Goal: Navigation & Orientation: Find specific page/section

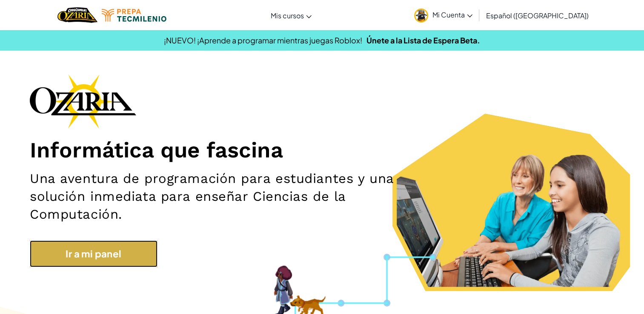
click at [81, 241] on link "Ir a mi panel" at bounding box center [94, 254] width 128 height 27
click at [97, 241] on link "Ir a mi panel" at bounding box center [94, 254] width 128 height 27
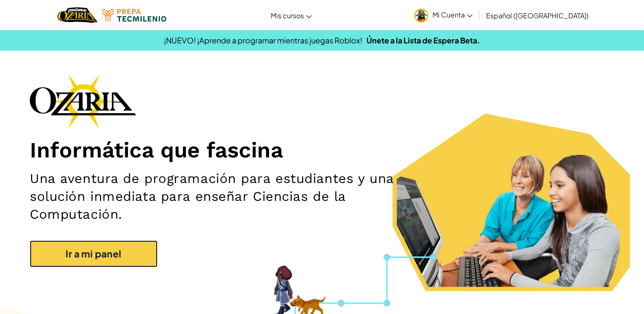
drag, startPoint x: 97, startPoint y: 236, endPoint x: 190, endPoint y: 220, distance: 94.2
click at [190, 220] on div "Informática que fascina Una aventura de programación para estudiantes y una sol…" at bounding box center [322, 175] width 585 height 202
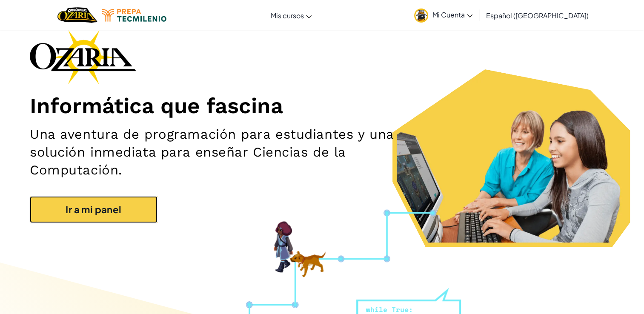
scroll to position [58, 0]
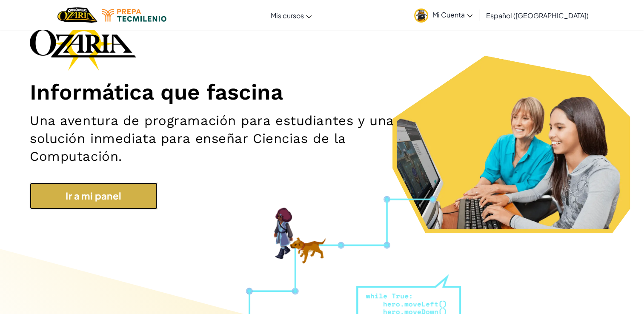
click at [141, 183] on link "Ir a mi panel" at bounding box center [94, 196] width 128 height 27
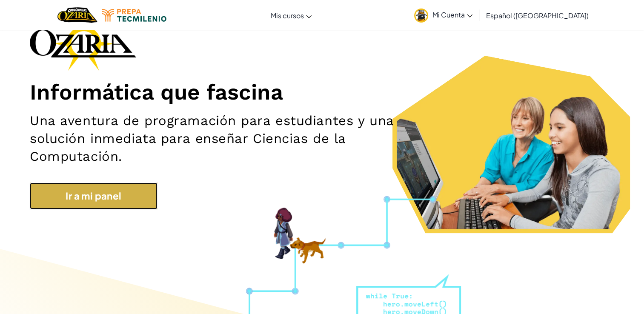
click at [141, 183] on link "Ir a mi panel" at bounding box center [94, 196] width 128 height 27
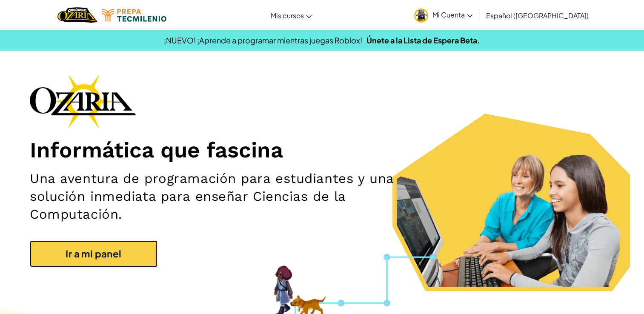
scroll to position [0, 0]
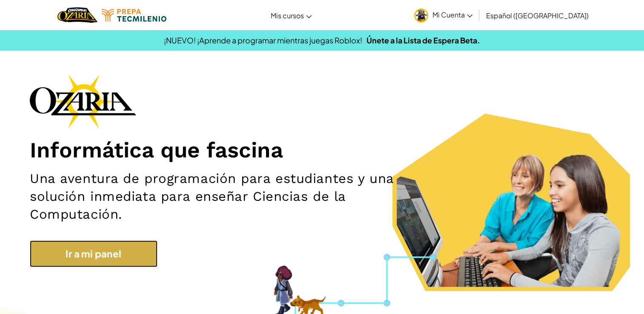
click at [100, 241] on link "Ir a mi panel" at bounding box center [94, 254] width 128 height 27
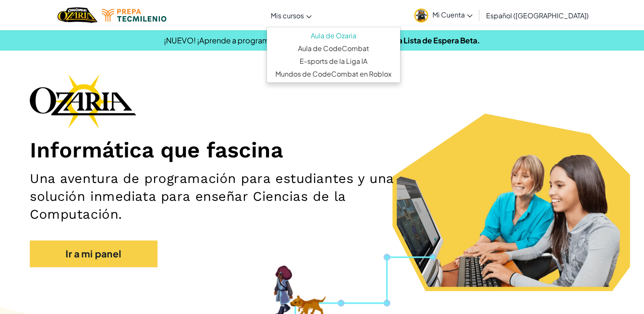
click at [271, 18] on span "Mis cursos" at bounding box center [287, 15] width 33 height 9
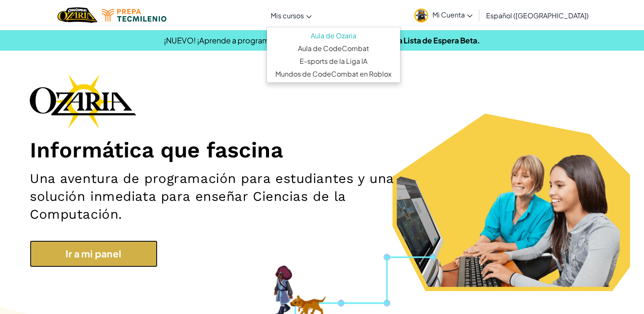
click at [112, 241] on link "Ir a mi panel" at bounding box center [94, 254] width 128 height 27
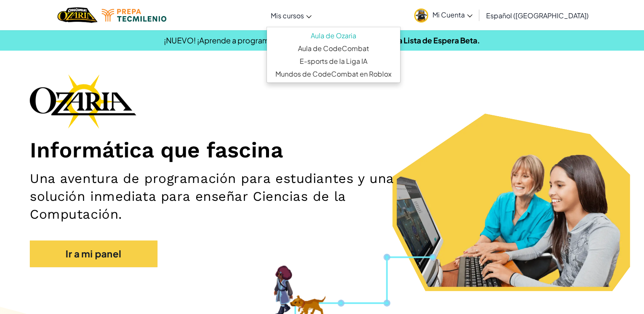
click at [194, 259] on section "Informática que fascina Una aventura de programación para estudiantes y una sol…" at bounding box center [322, 182] width 644 height 217
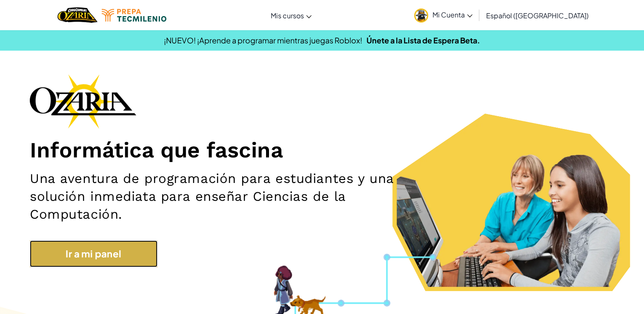
click at [143, 244] on link "Ir a mi panel" at bounding box center [94, 254] width 128 height 27
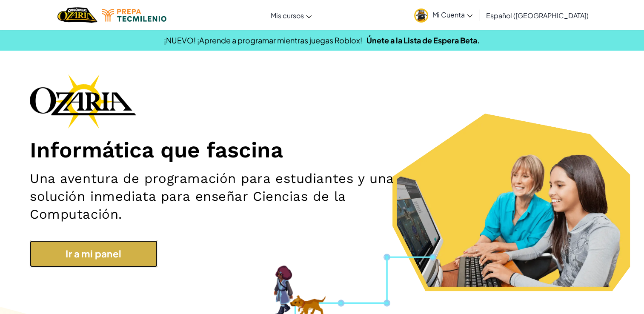
click at [143, 244] on link "Ir a mi panel" at bounding box center [94, 254] width 128 height 27
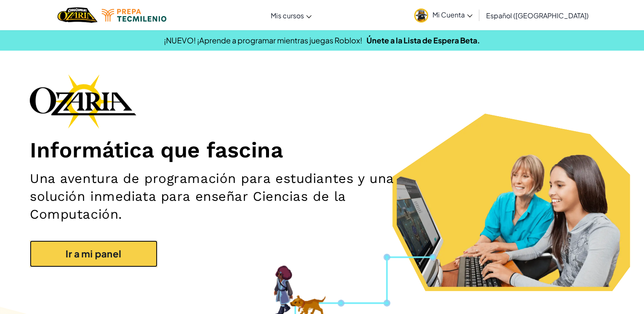
drag, startPoint x: 143, startPoint y: 244, endPoint x: 650, endPoint y: 19, distance: 555.4
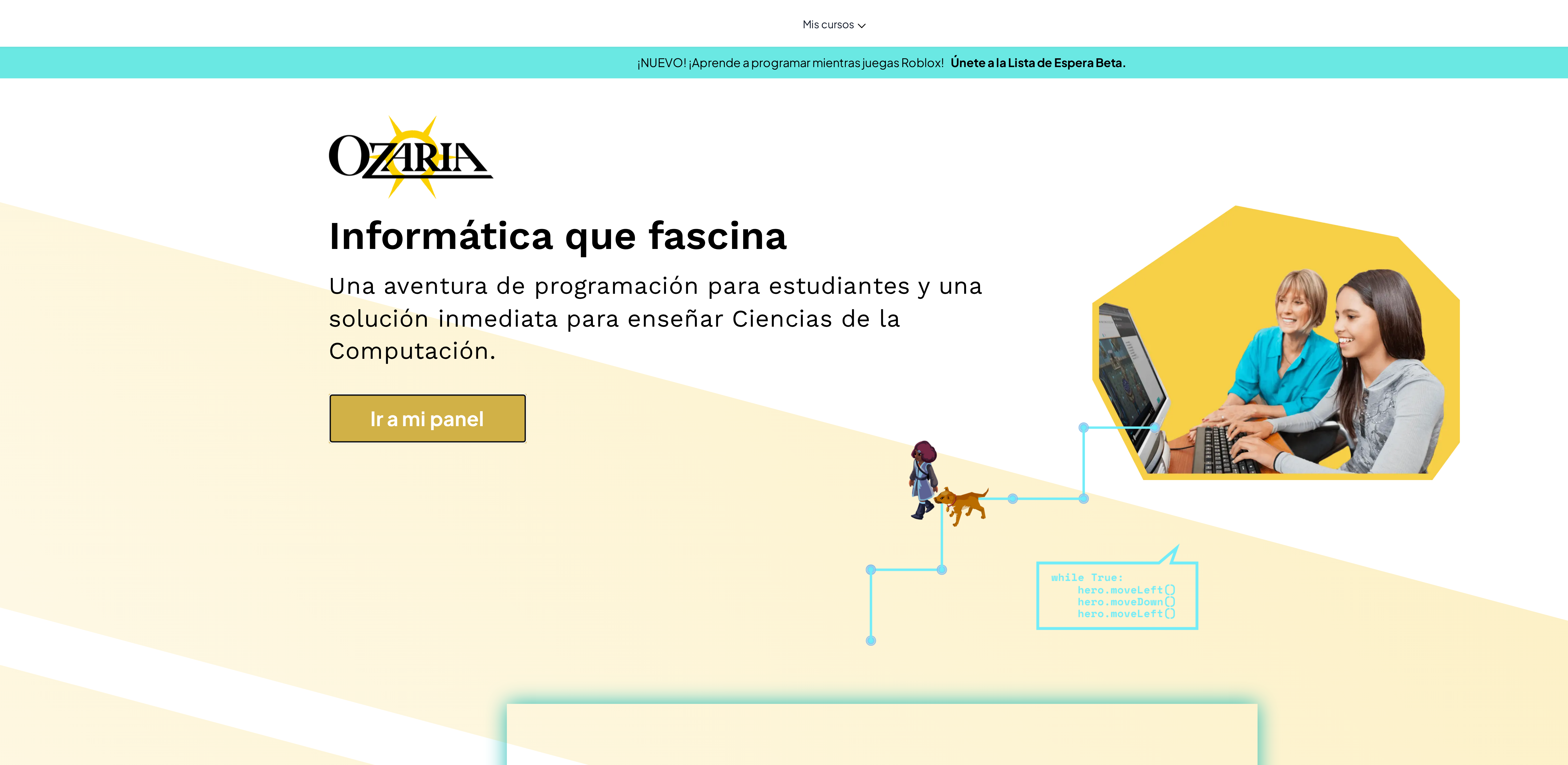
click at [392, 158] on link "Ir a mi panel" at bounding box center [606, 165] width 78 height 19
drag, startPoint x: 628, startPoint y: 158, endPoint x: 608, endPoint y: 169, distance: 22.8
click at [392, 169] on link "Ir a mi panel" at bounding box center [606, 165] width 78 height 19
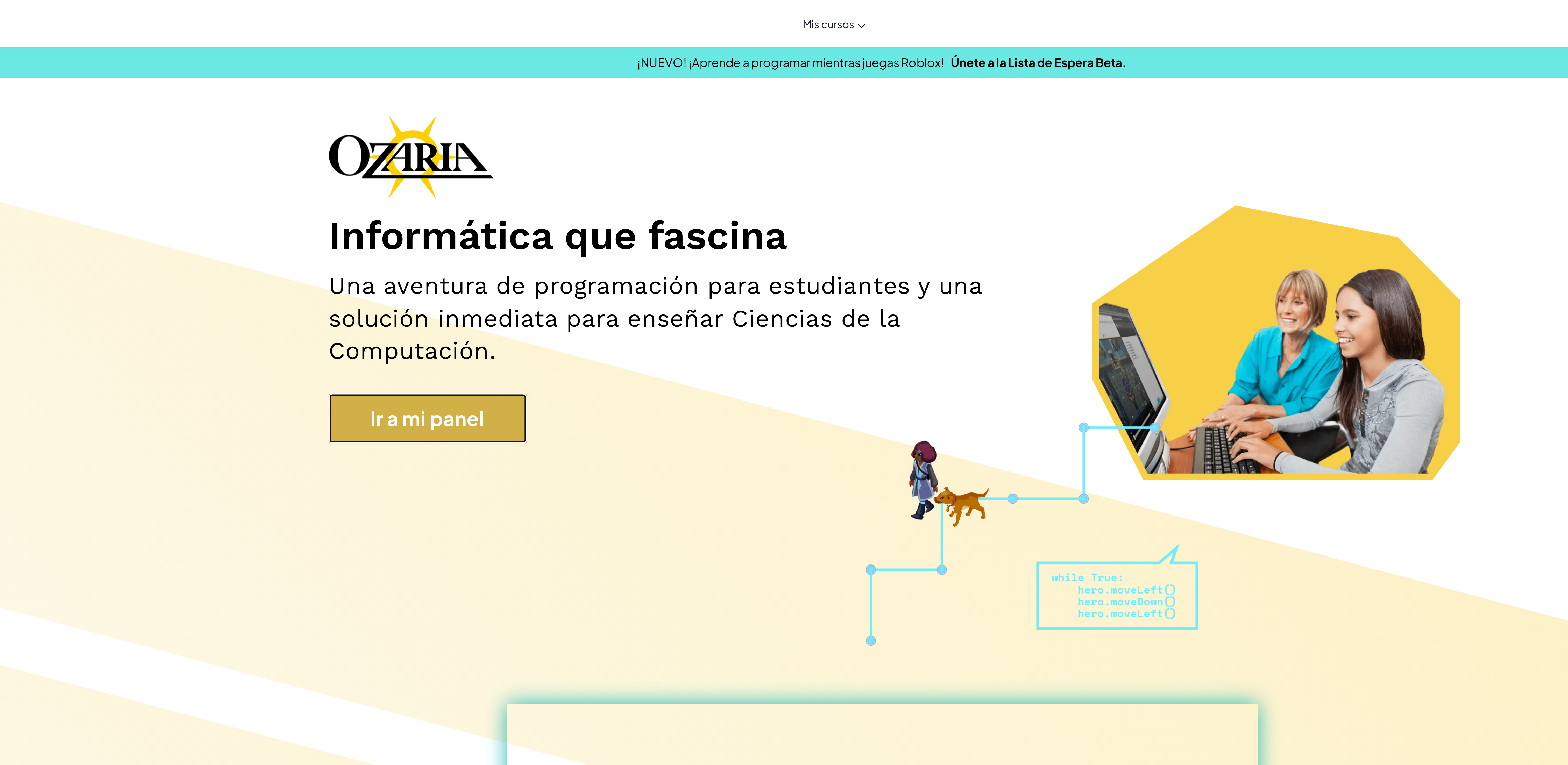
click at [392, 169] on link "Ir a mi panel" at bounding box center [606, 165] width 78 height 19
click at [392, 168] on link "Ir a mi panel" at bounding box center [606, 165] width 78 height 19
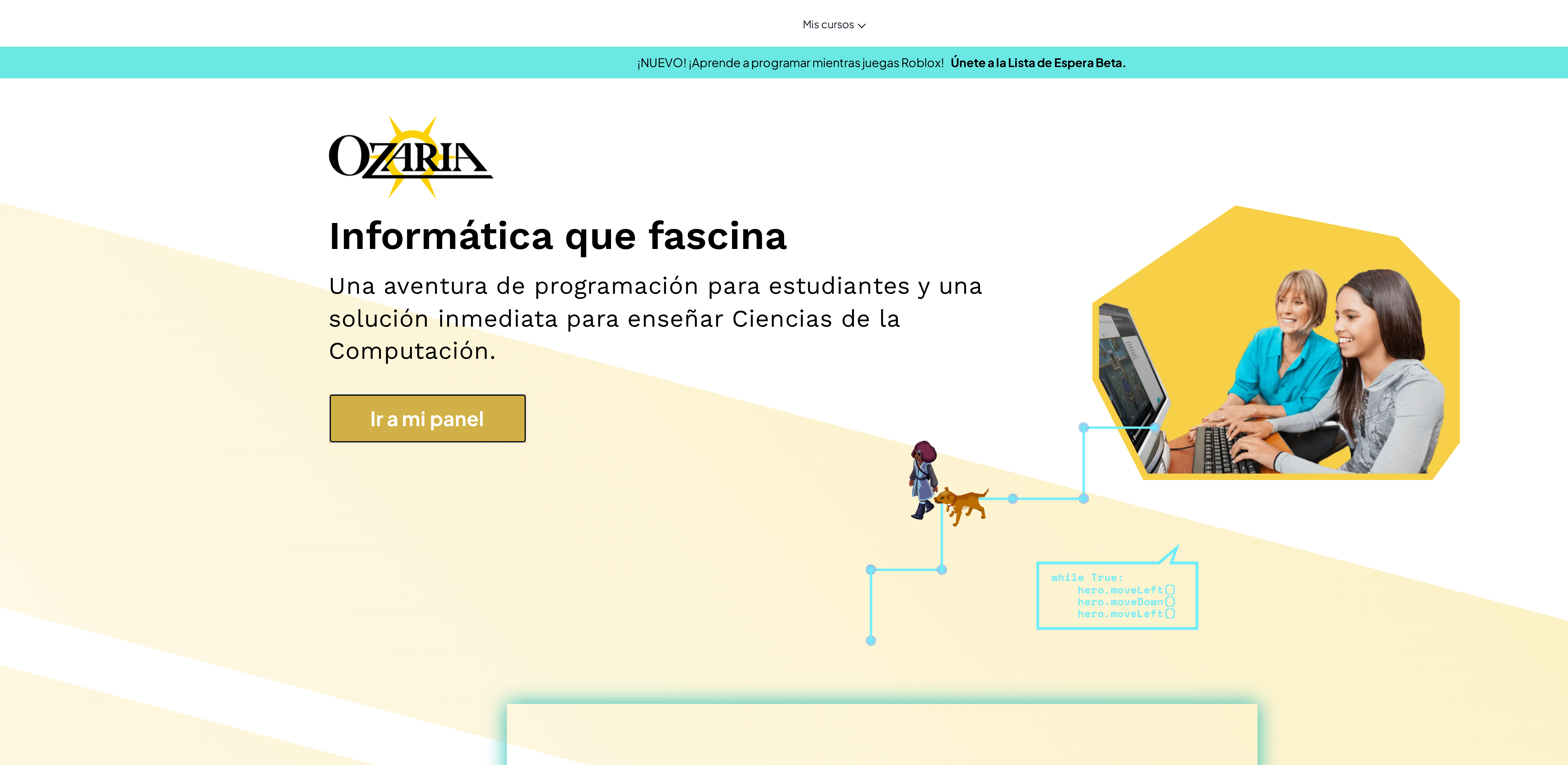
click at [392, 159] on link "Ir a mi panel" at bounding box center [606, 165] width 78 height 19
click at [392, 165] on link "Ir a mi panel" at bounding box center [606, 165] width 78 height 19
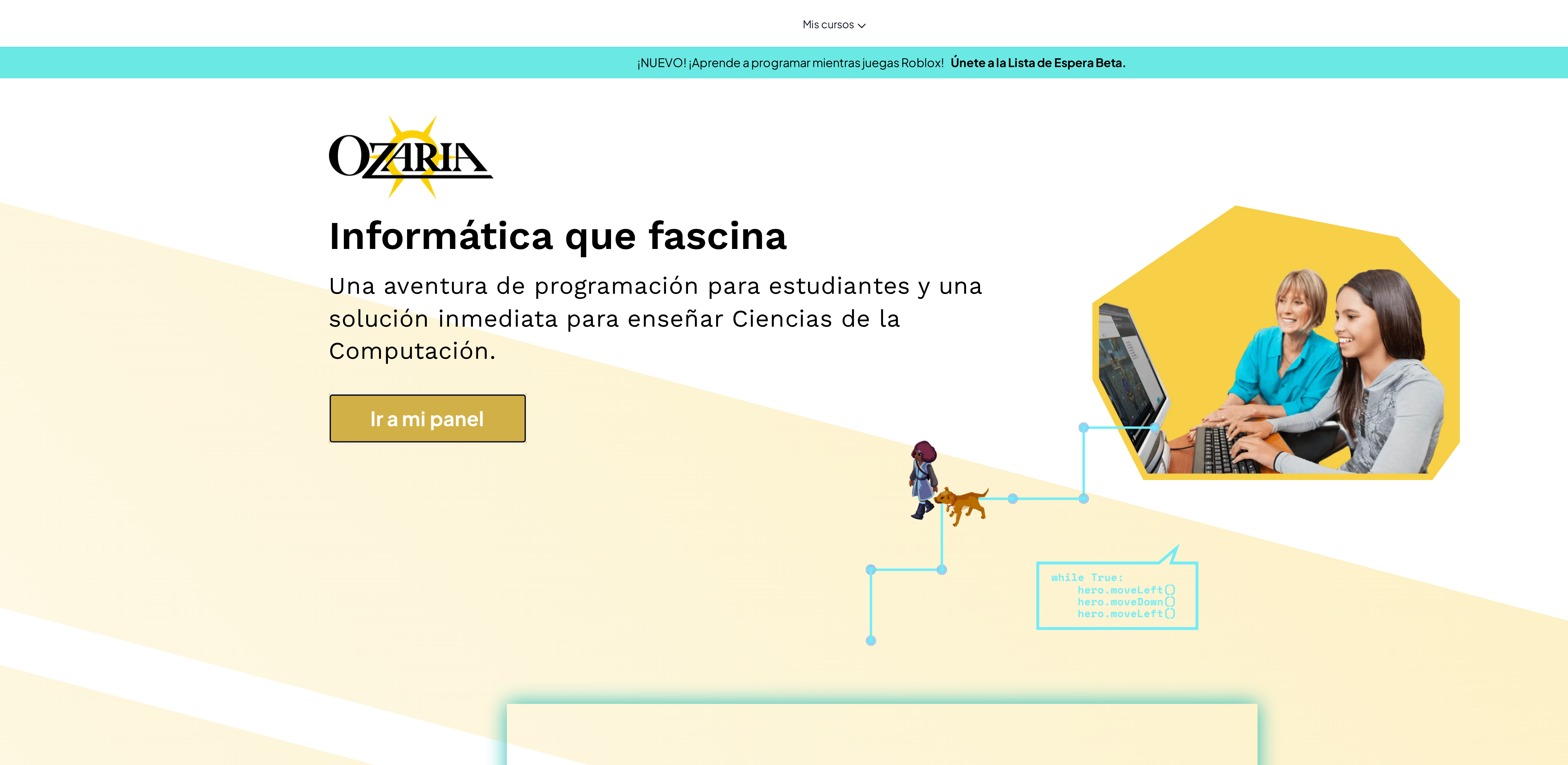
click at [392, 165] on link "Ir a mi panel" at bounding box center [606, 165] width 78 height 19
click at [392, 164] on link "Ir a mi panel" at bounding box center [606, 165] width 78 height 19
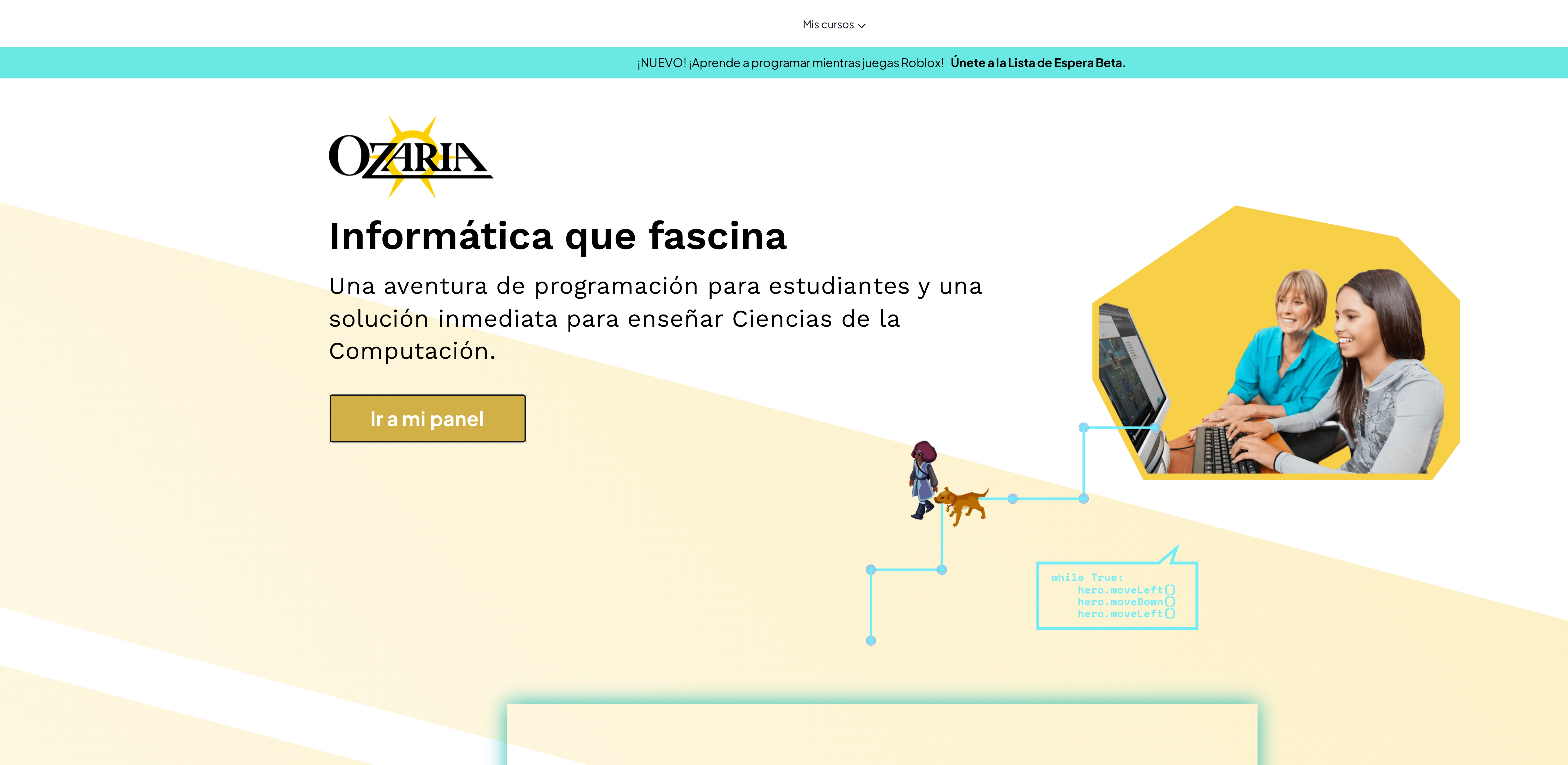
click at [392, 166] on link "Ir a mi panel" at bounding box center [606, 165] width 78 height 19
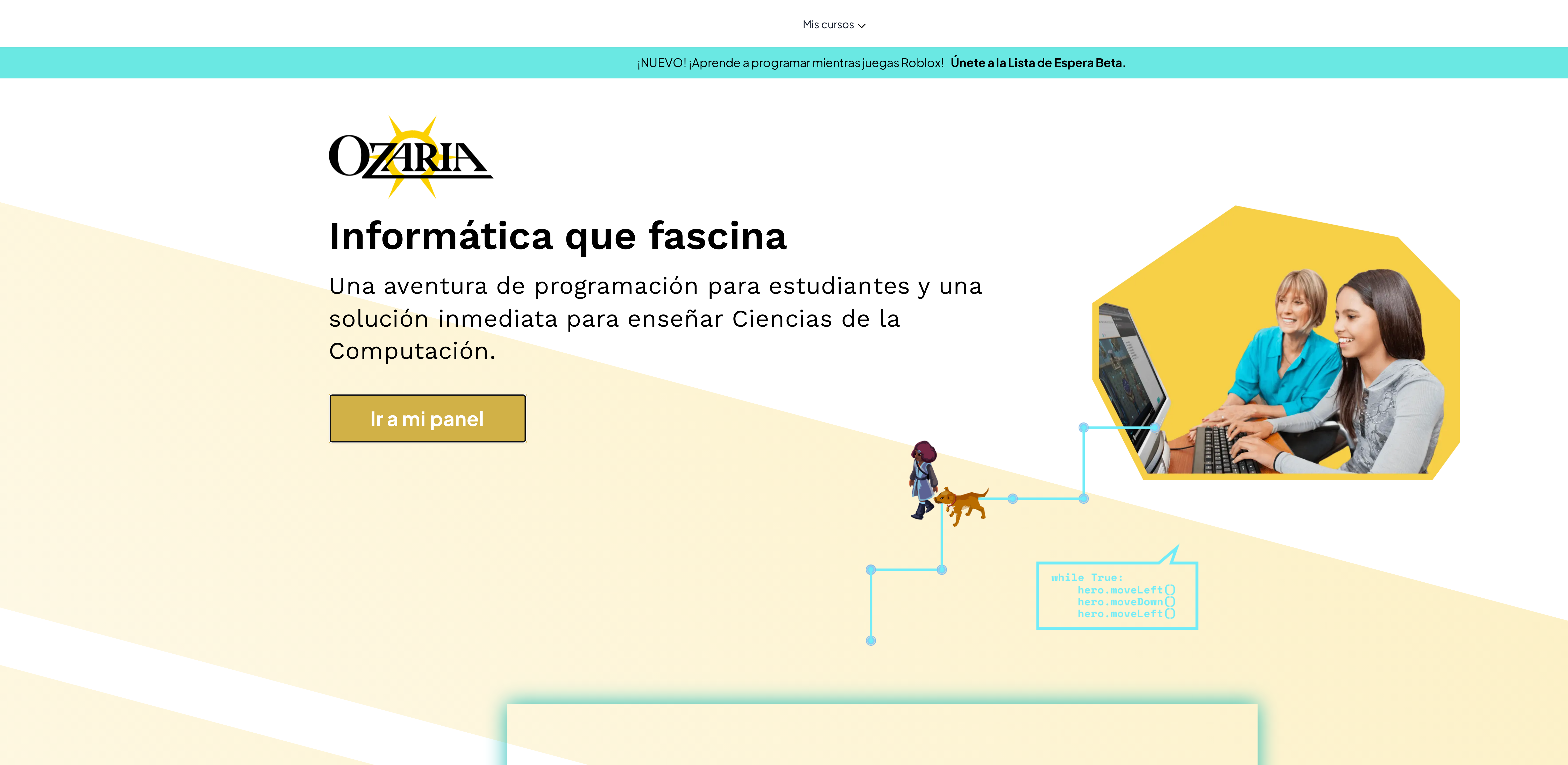
click at [392, 166] on link "Ir a mi panel" at bounding box center [606, 165] width 78 height 19
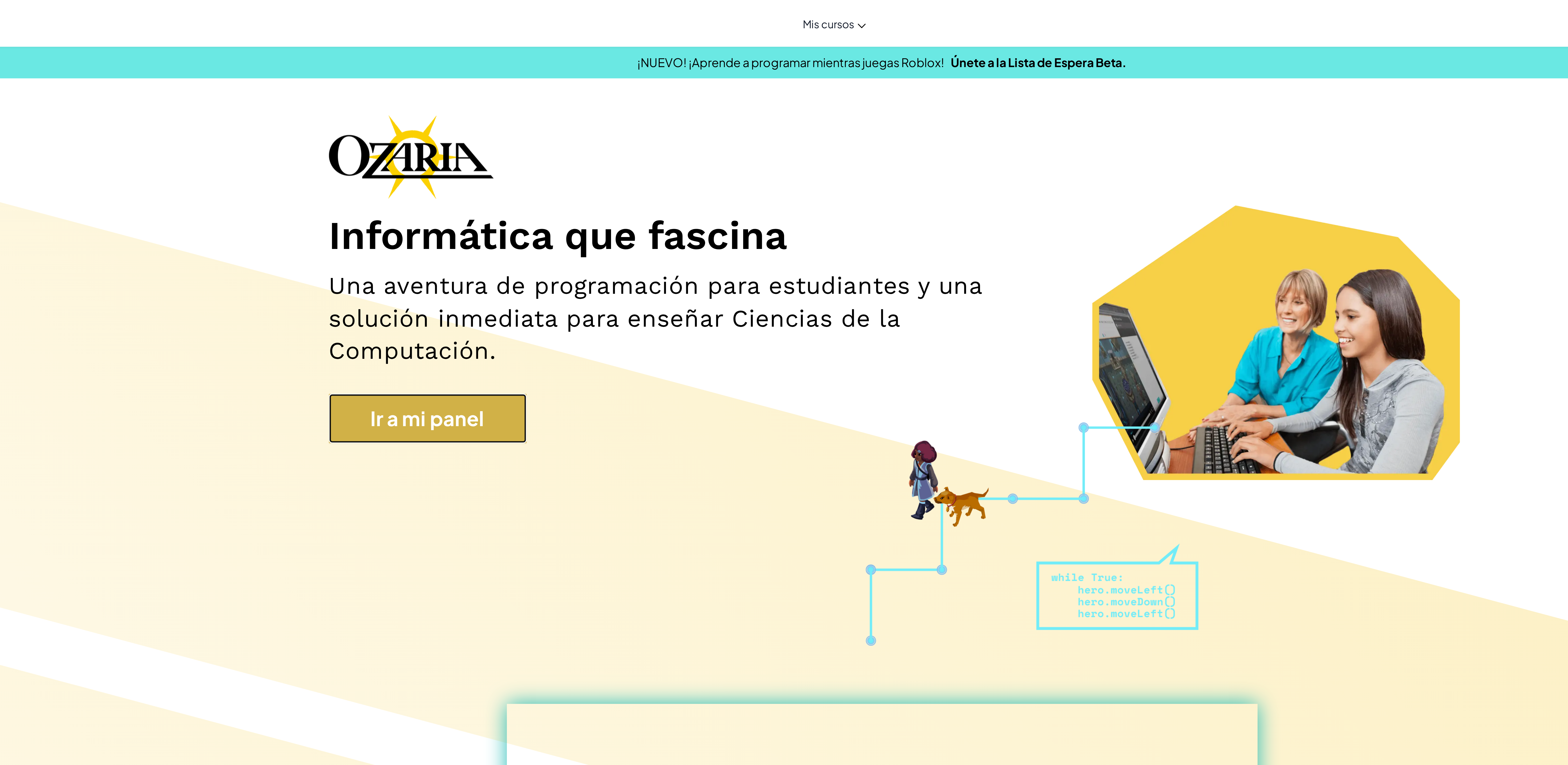
click at [392, 166] on link "Ir a mi panel" at bounding box center [606, 165] width 78 height 19
click at [392, 166] on link "Ir a mi panel" at bounding box center [606, 165] width 78 height 19
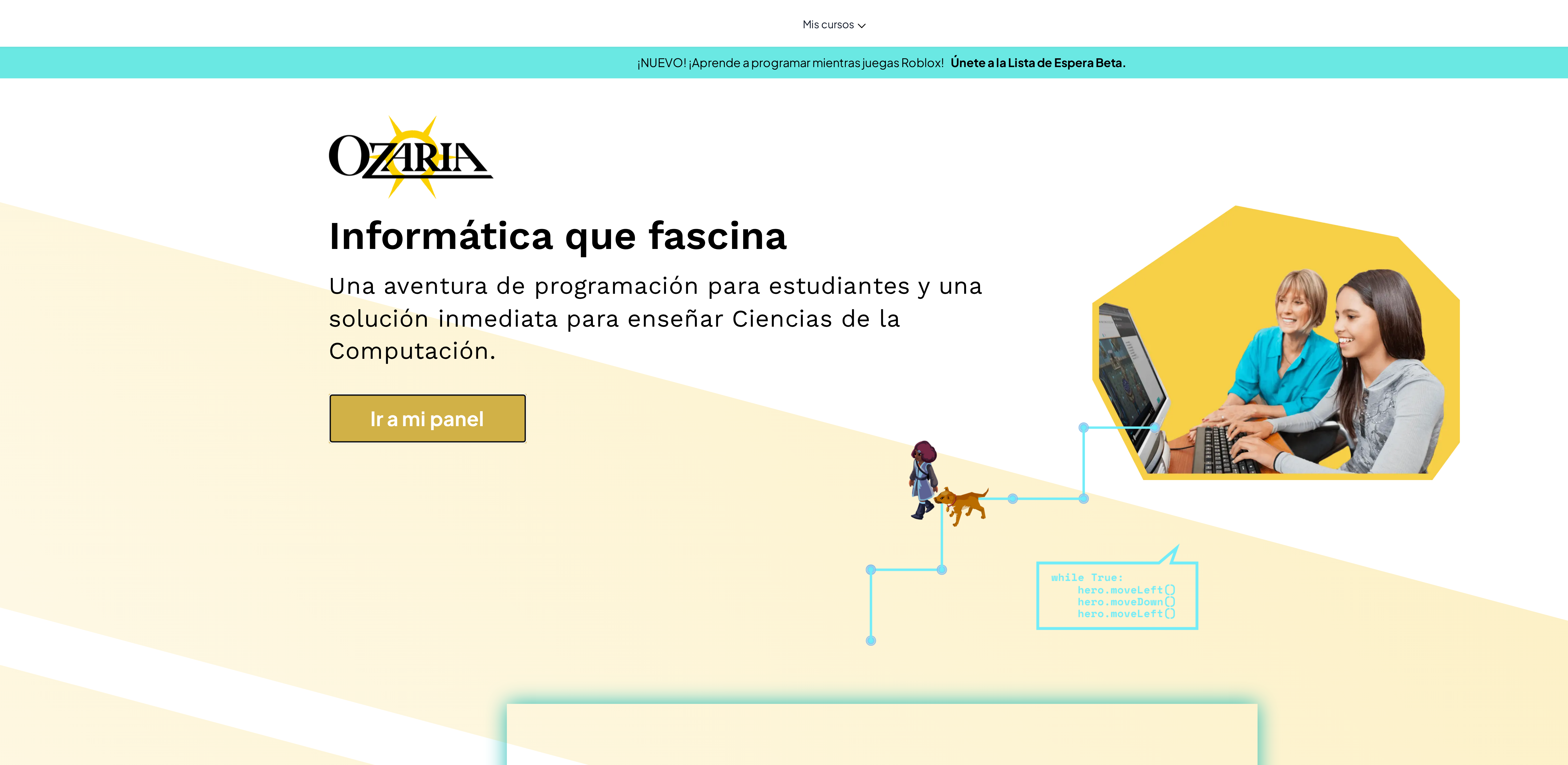
click at [392, 166] on link "Ir a mi panel" at bounding box center [606, 165] width 78 height 19
